Goal: Navigation & Orientation: Go to known website

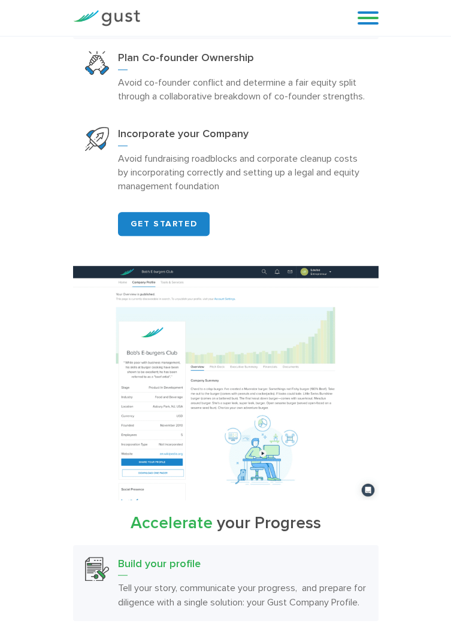
scroll to position [1191, 0]
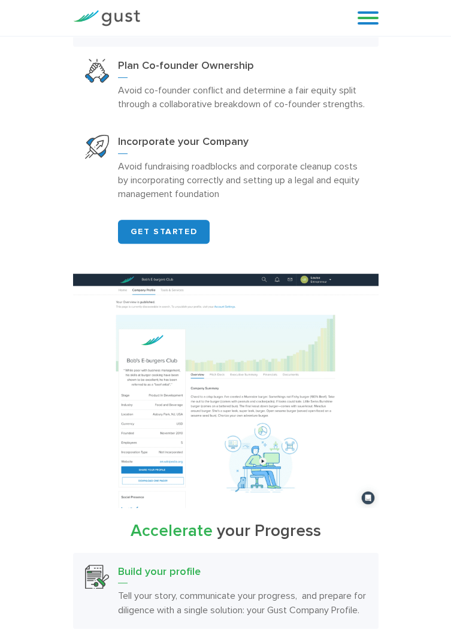
click at [149, 244] on link "GET STARTED" at bounding box center [164, 232] width 92 height 24
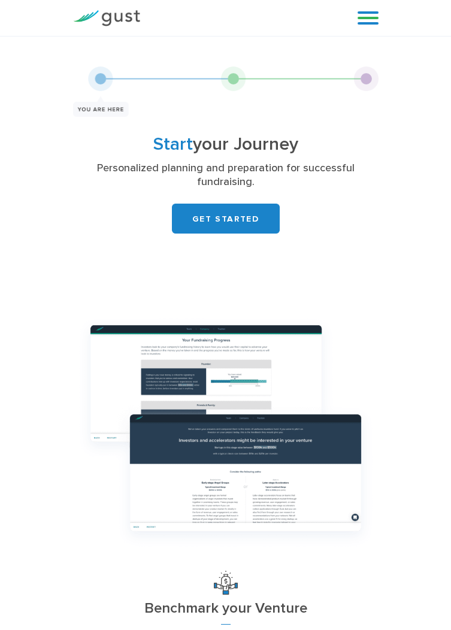
click at [201, 234] on link "GET STARTED" at bounding box center [226, 219] width 108 height 30
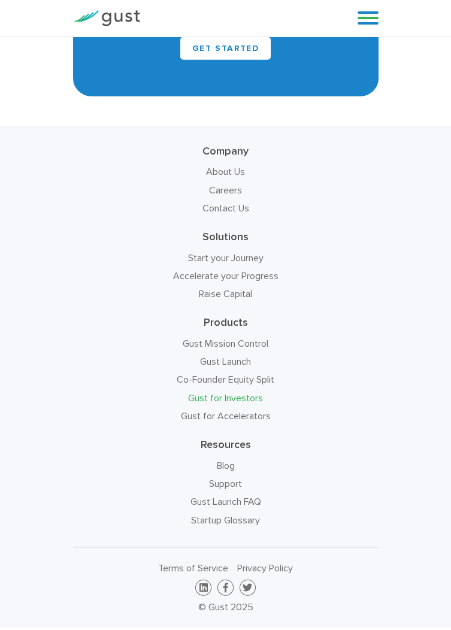
scroll to position [4975, 0]
